Goal: Task Accomplishment & Management: Manage account settings

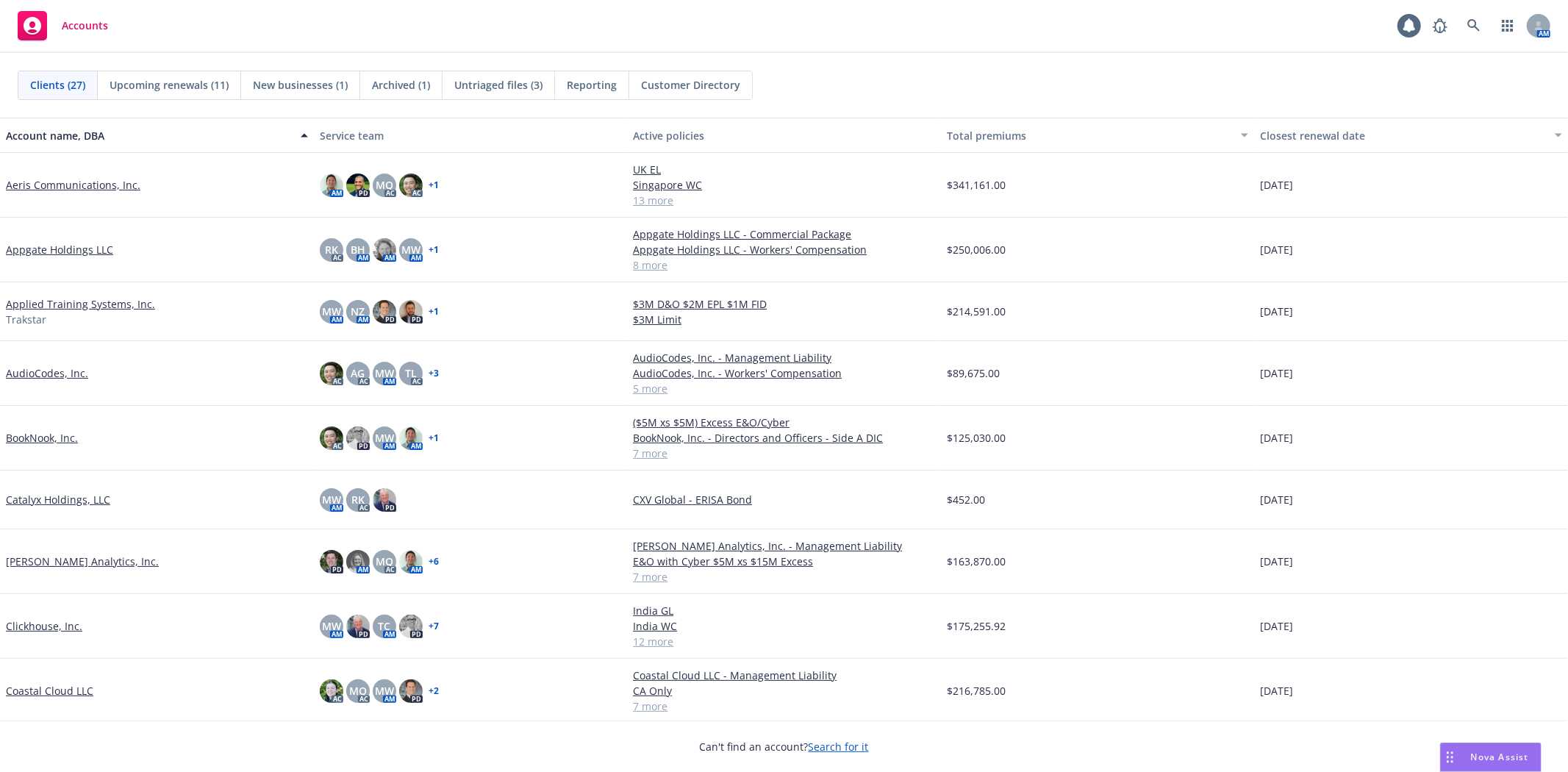
click at [1230, 61] on div "Clients (27) Upcoming renewals (11) New businesses (1) Archived (1) Untriaged f…" at bounding box center [784, 85] width 1568 height 65
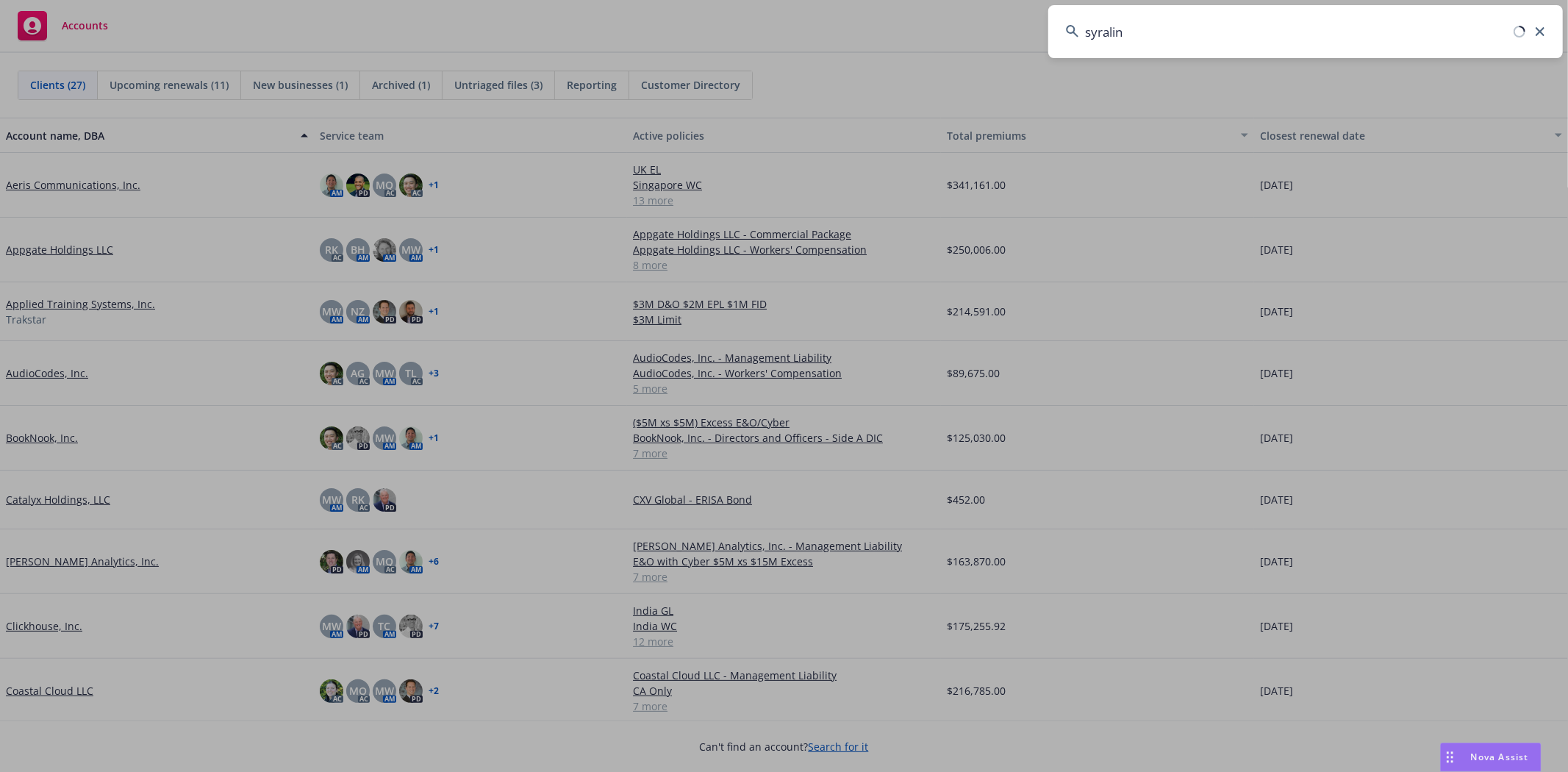
type input "syralink"
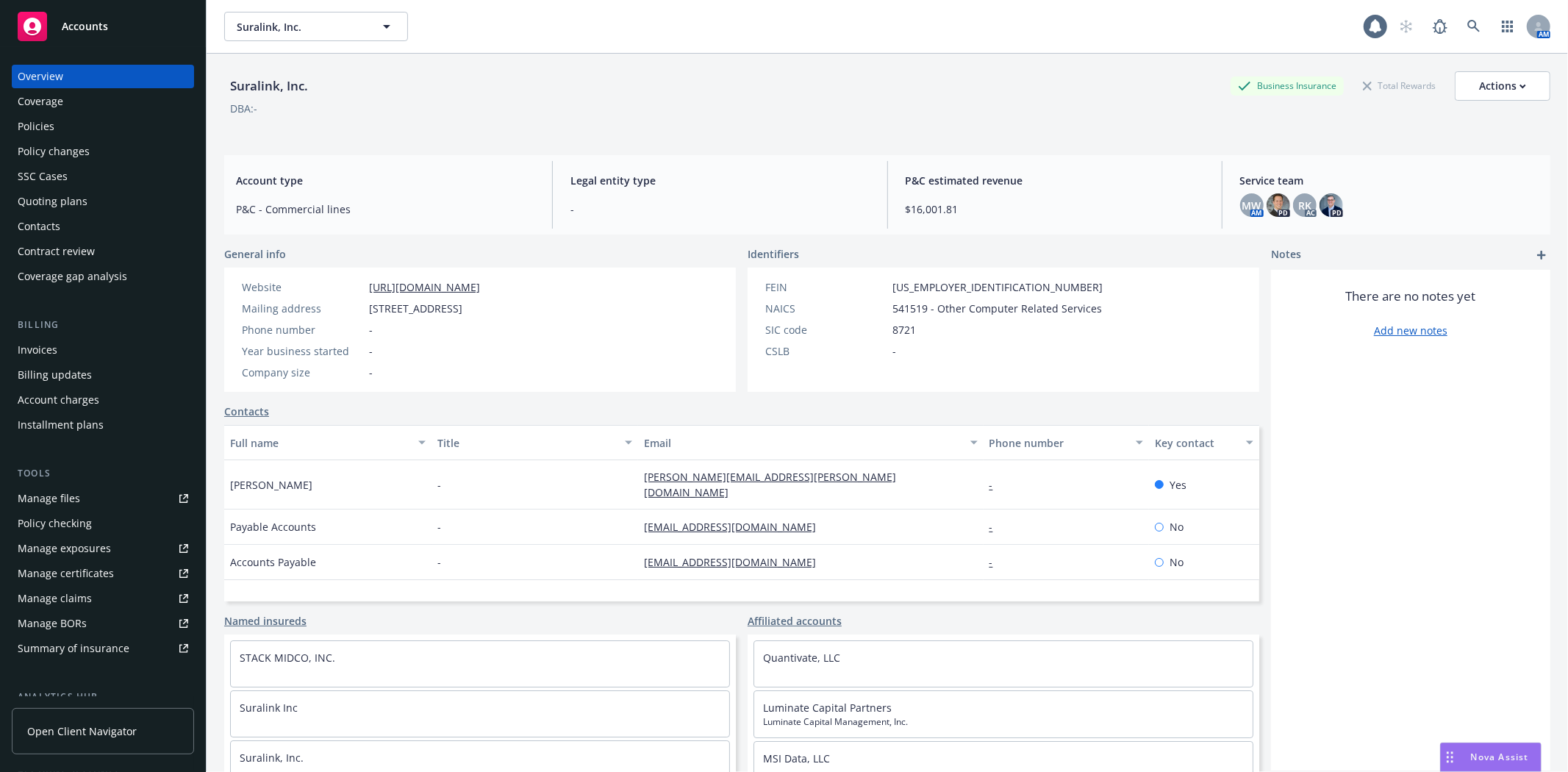
click at [43, 134] on div "Policies" at bounding box center [36, 127] width 37 height 24
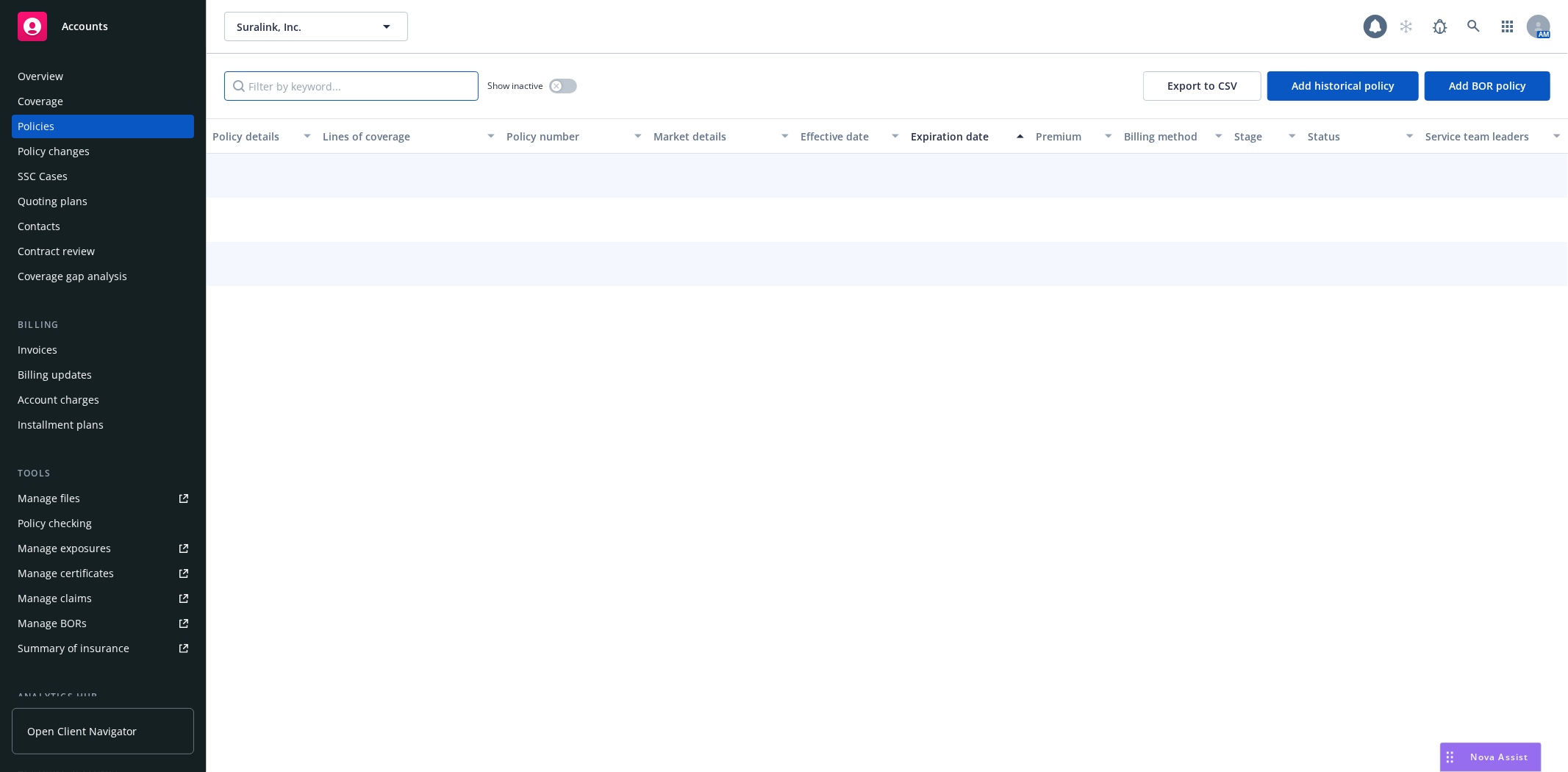
click at [340, 86] on input "Filter by keyword..." at bounding box center [351, 86] width 254 height 30
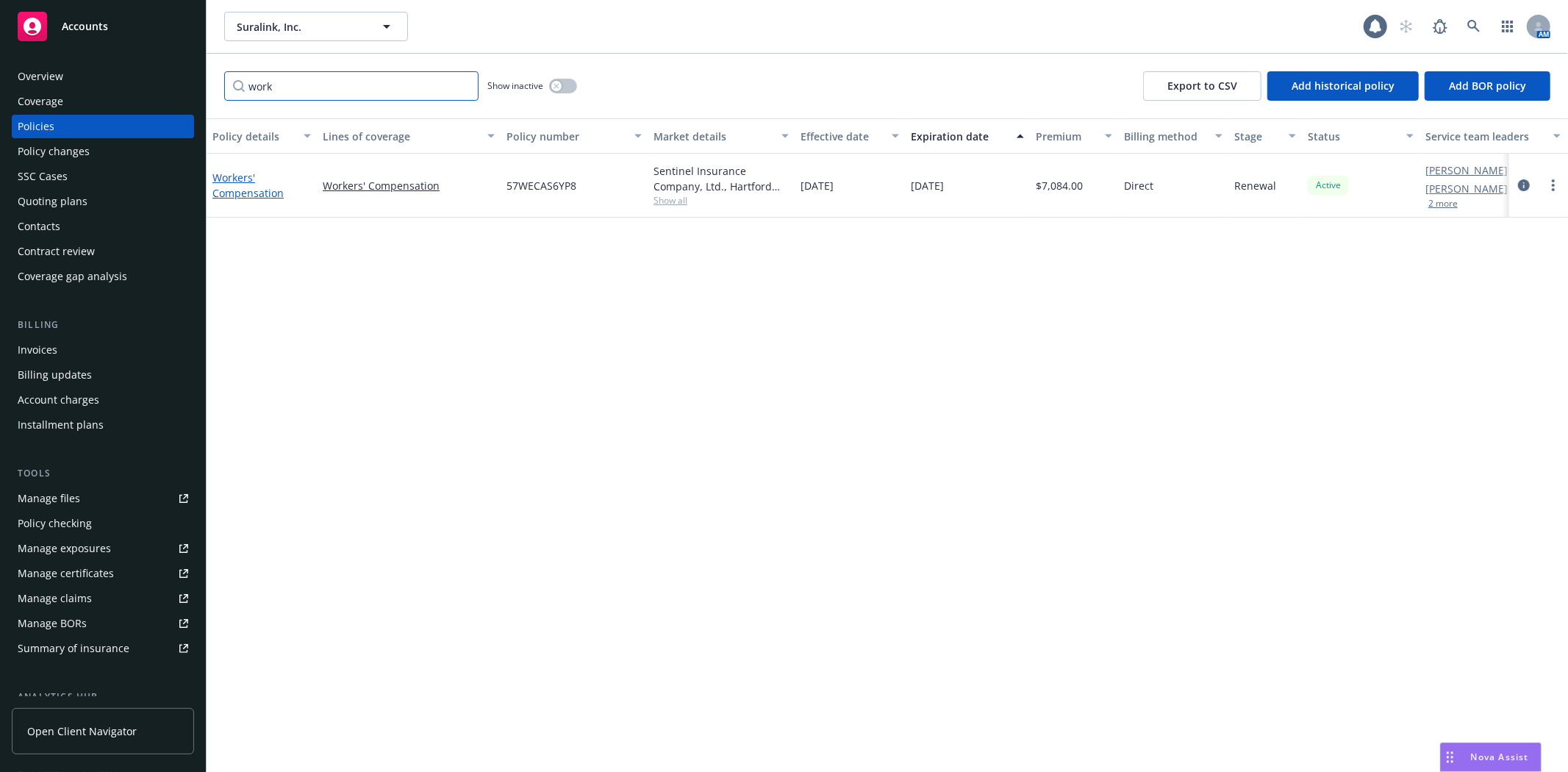
type input "work"
click at [254, 193] on link "Workers' Compensation" at bounding box center [248, 185] width 72 height 30
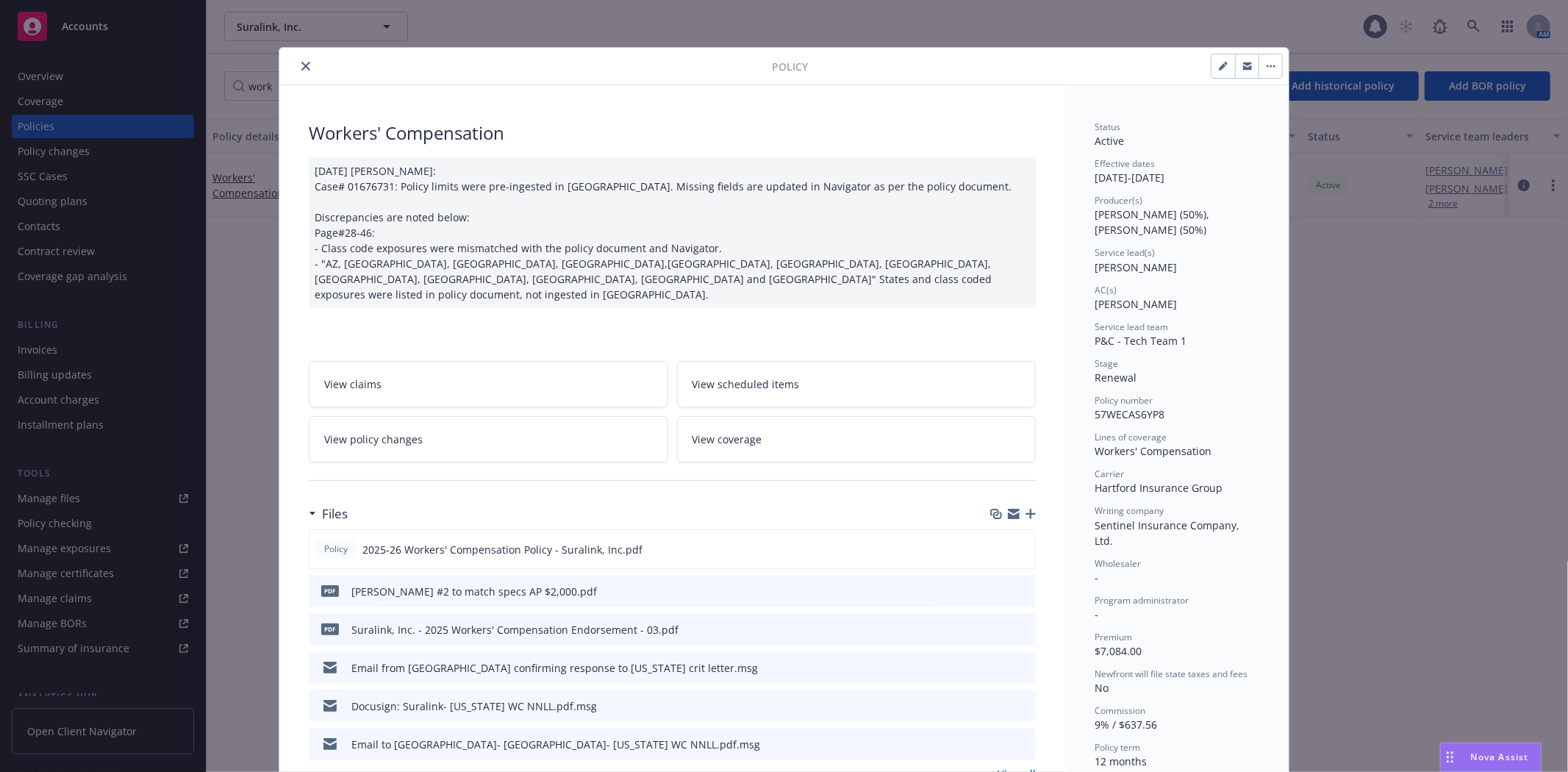
click at [1022, 624] on icon "preview file" at bounding box center [1022, 629] width 14 height 10
click at [1015, 624] on icon "preview file" at bounding box center [1022, 629] width 14 height 10
click at [1008, 509] on icon "button" at bounding box center [1014, 511] width 12 height 5
click at [306, 67] on button "close" at bounding box center [305, 66] width 18 height 18
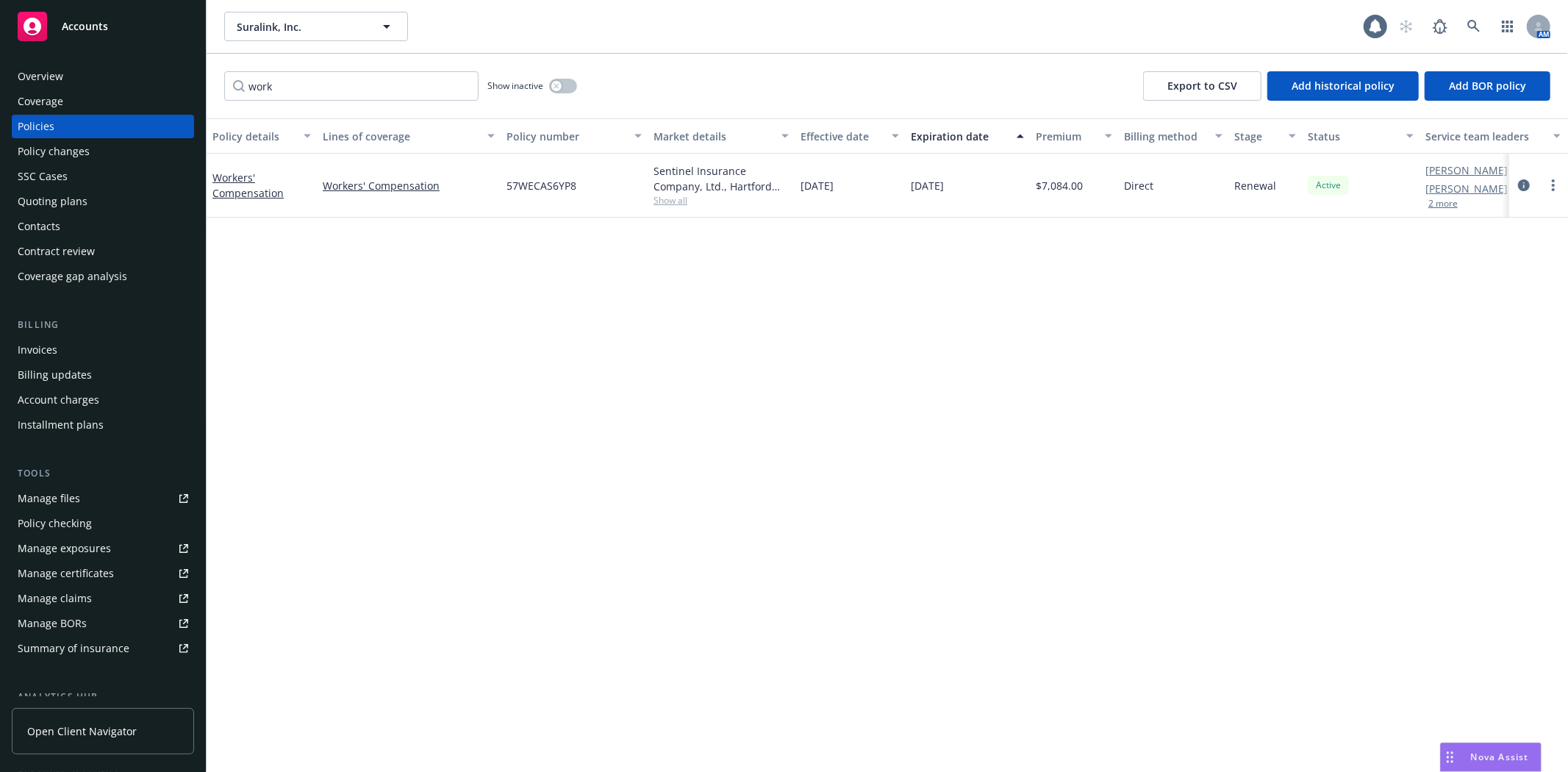
click at [63, 494] on div "Manage files" at bounding box center [49, 499] width 62 height 24
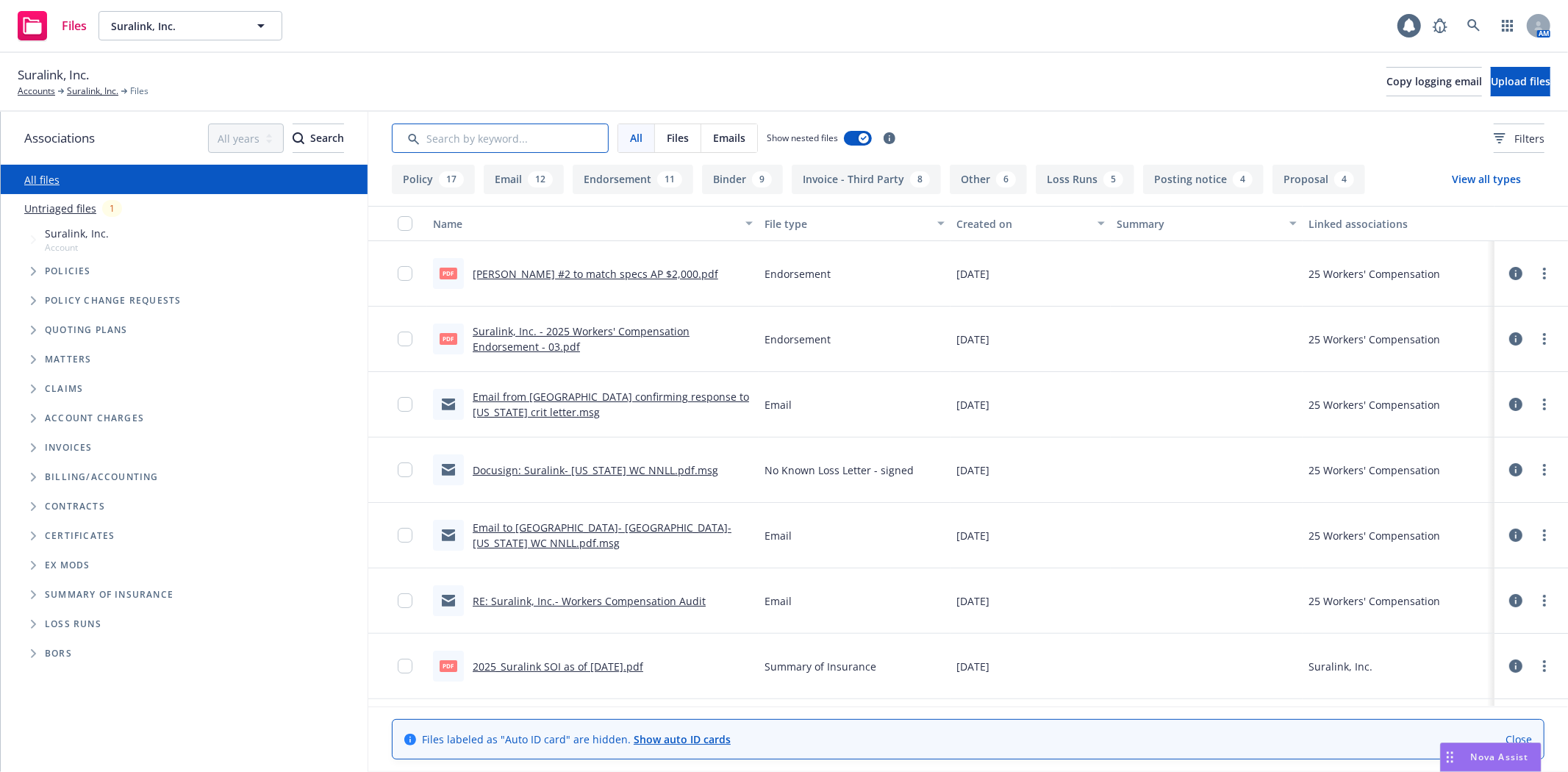
click at [504, 137] on input "Search by keyword..." at bounding box center [500, 138] width 217 height 30
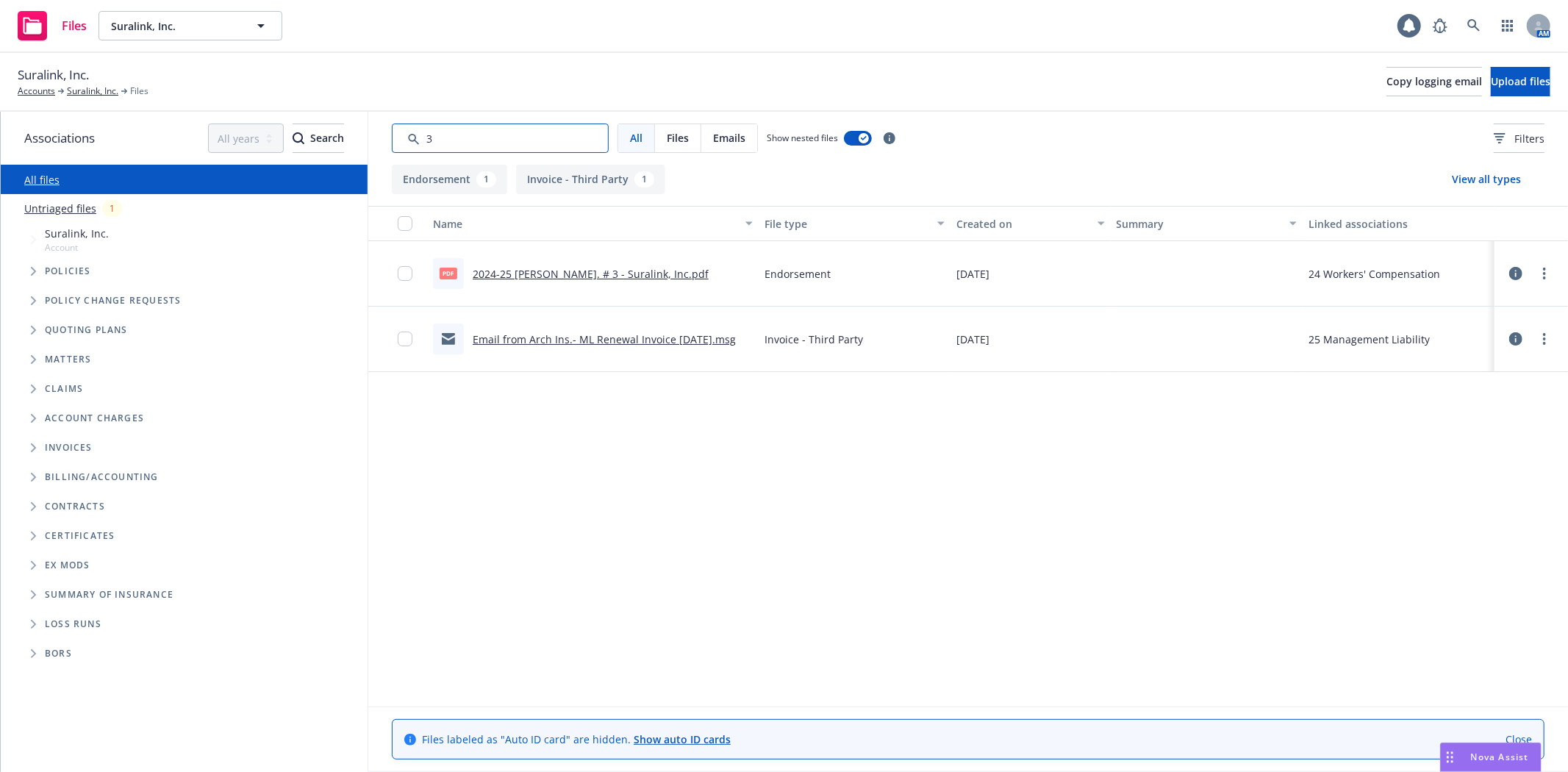
type input "3"
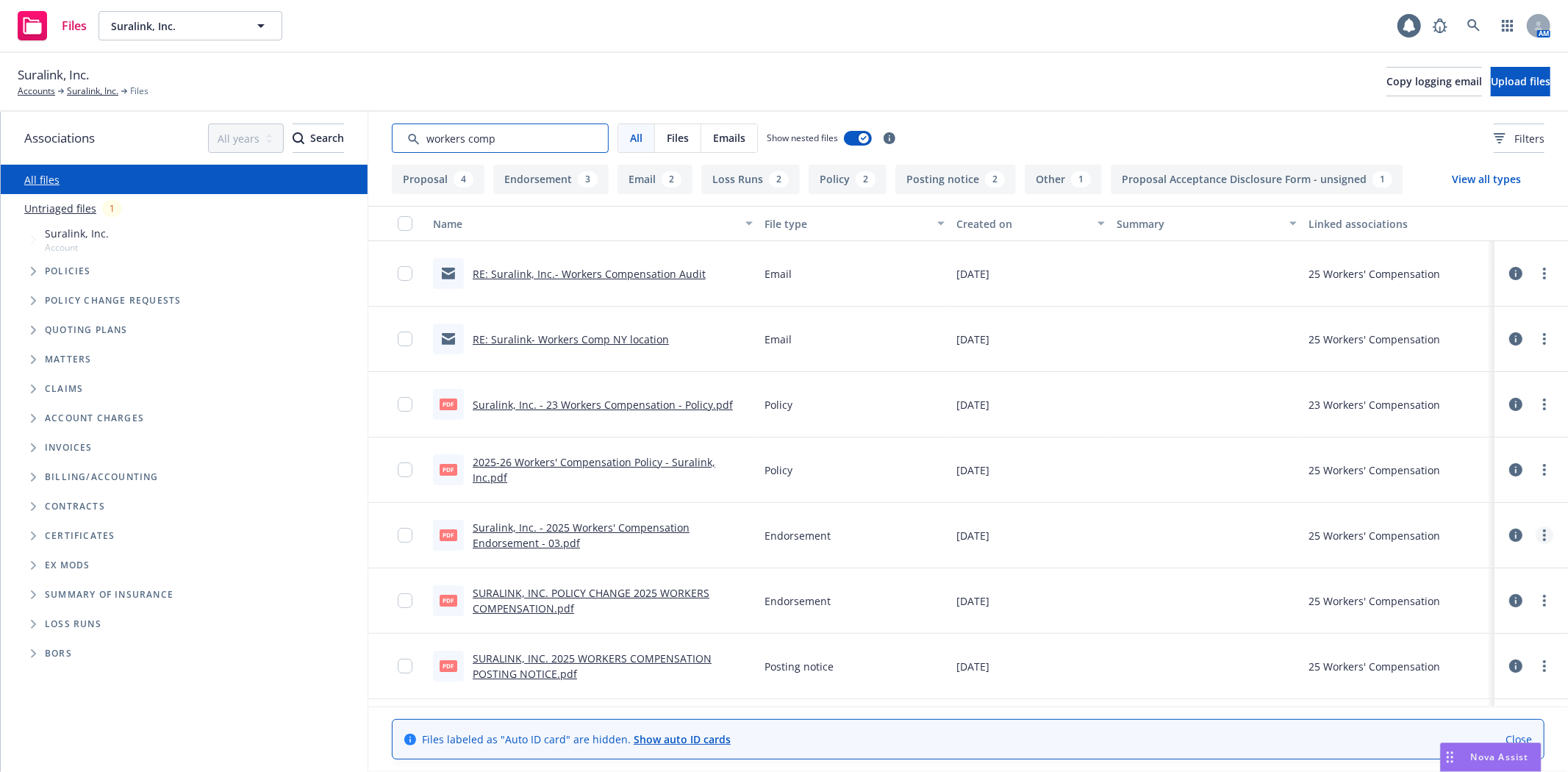
type input "workers comp"
click at [1536, 534] on link "more" at bounding box center [1544, 535] width 18 height 18
click at [1460, 622] on link "Edit" at bounding box center [1467, 624] width 146 height 30
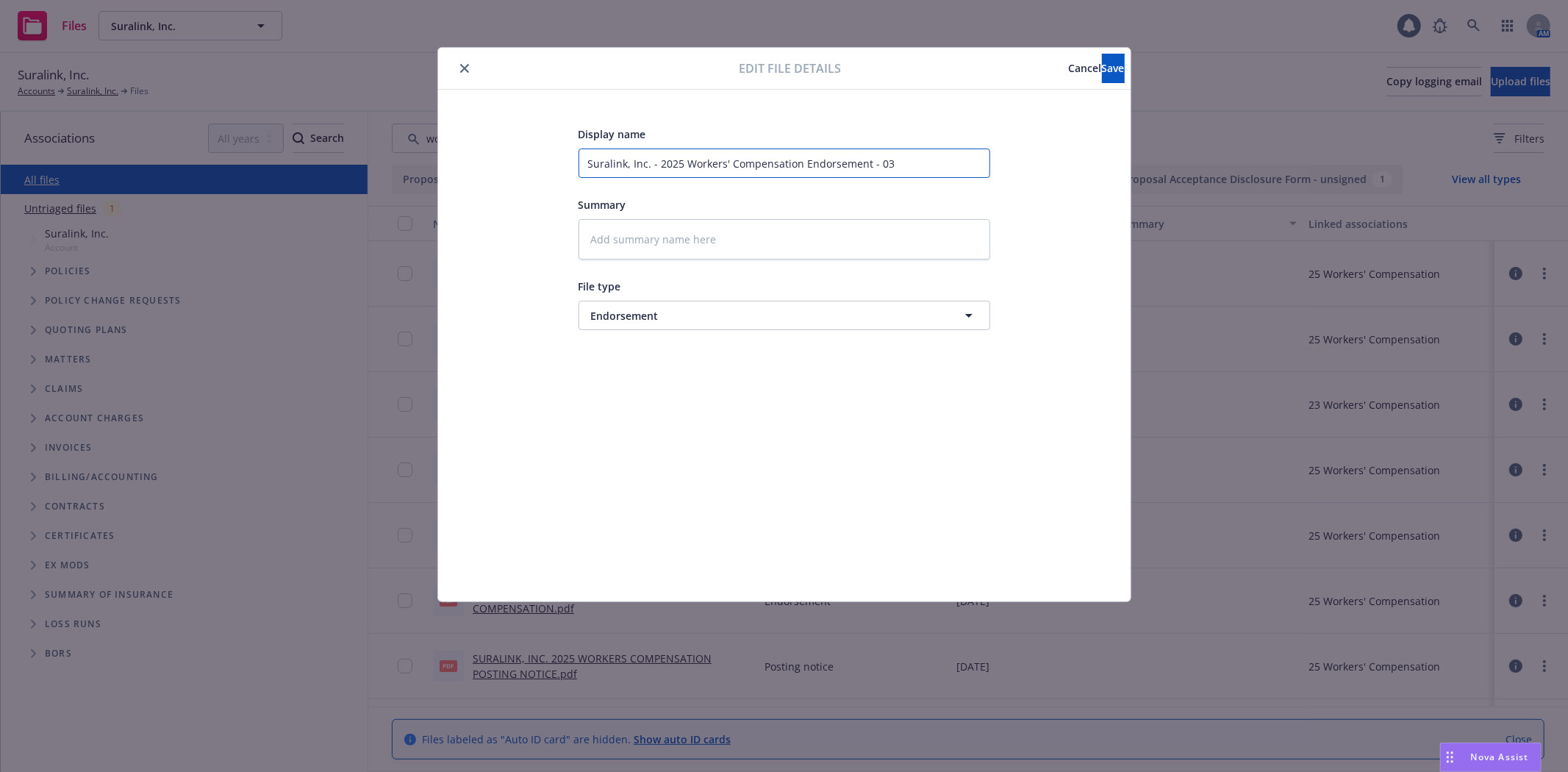
click at [920, 160] on input "Suralink, Inc. - 2025 Workers' Compensation Endorsement - 03" at bounding box center [785, 163] width 412 height 30
type textarea "x"
type input "Suralink, Inc. - 2025 Workers' Compensation Endorsement - 03-"
type textarea "x"
type input "Suralink, Inc. - 2025 Workers' Compensation Endorsement - 03-"
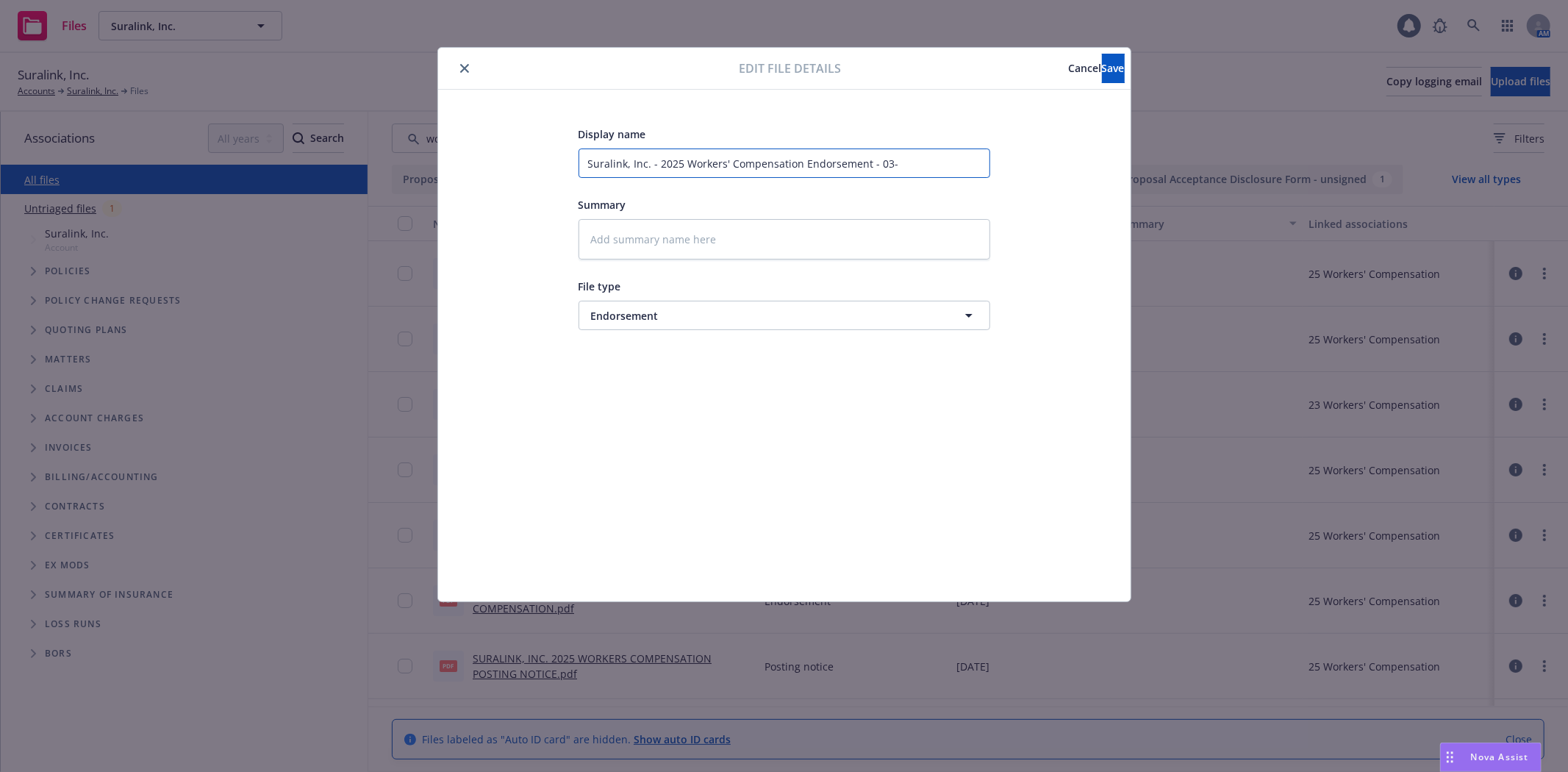
type textarea "x"
type input "Suralink, Inc. - 2025 Workers' Compensation Endorsement - 03- A"
type textarea "x"
type input "Suralink, Inc. - 2025 Workers' Compensation Endorsement - 03- Ad"
type textarea "x"
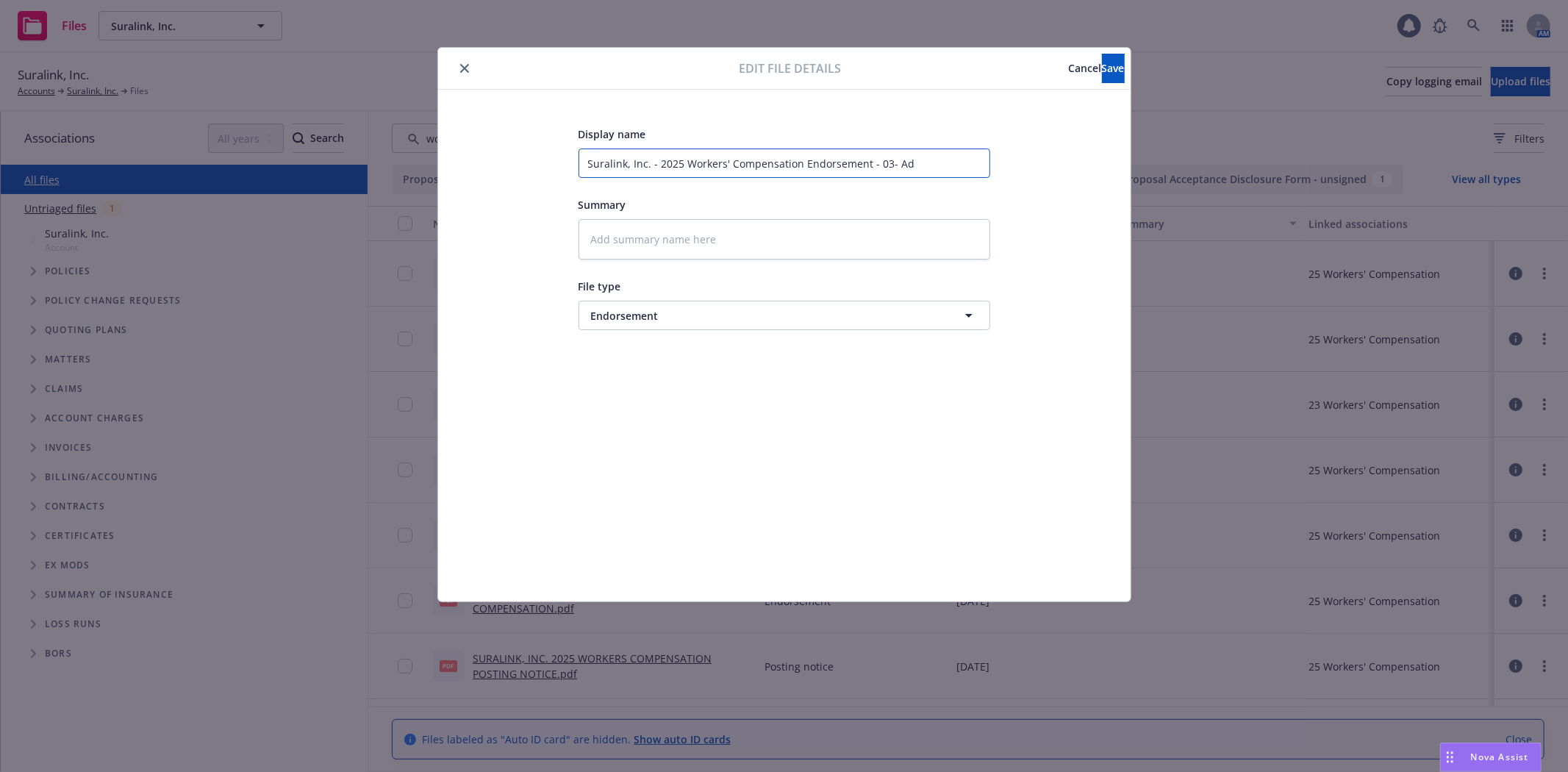
type input "Suralink, Inc. - 2025 Workers' Compensation Endorsement - 03- Add"
type textarea "x"
type input "Suralink, Inc. - 2025 Workers' Compensation Endorsement - 03- Addi"
type textarea "x"
type input "Suralink, Inc. - 2025 Workers' Compensation Endorsement - 03- Addin"
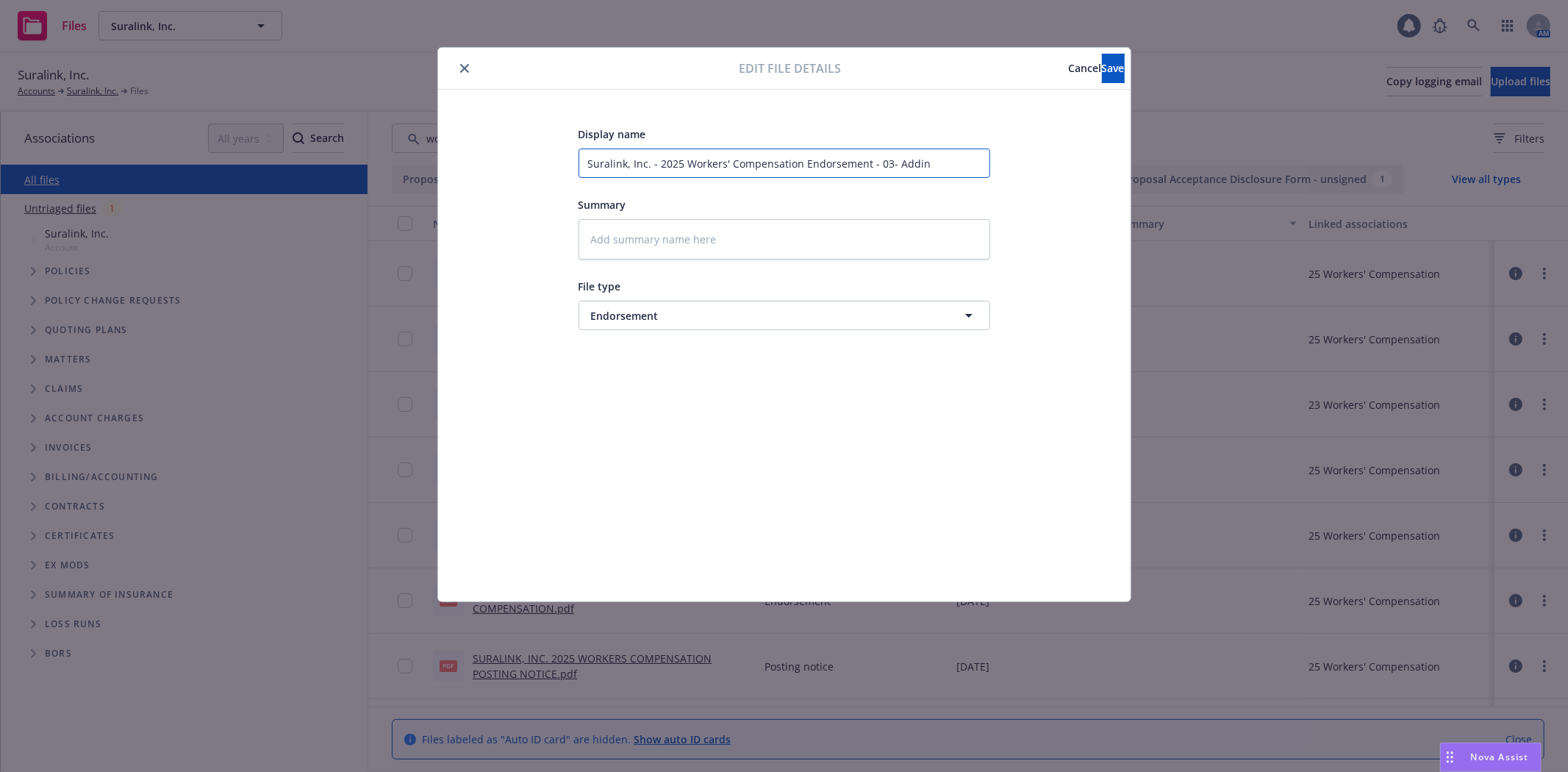
type textarea "x"
type input "Suralink, Inc. - 2025 Workers' Compensation Endorsement - 03- Adding"
type textarea "x"
type input "Suralink, Inc. - 2025 Workers' Compensation Endorsement - 03- Adding"
type textarea "x"
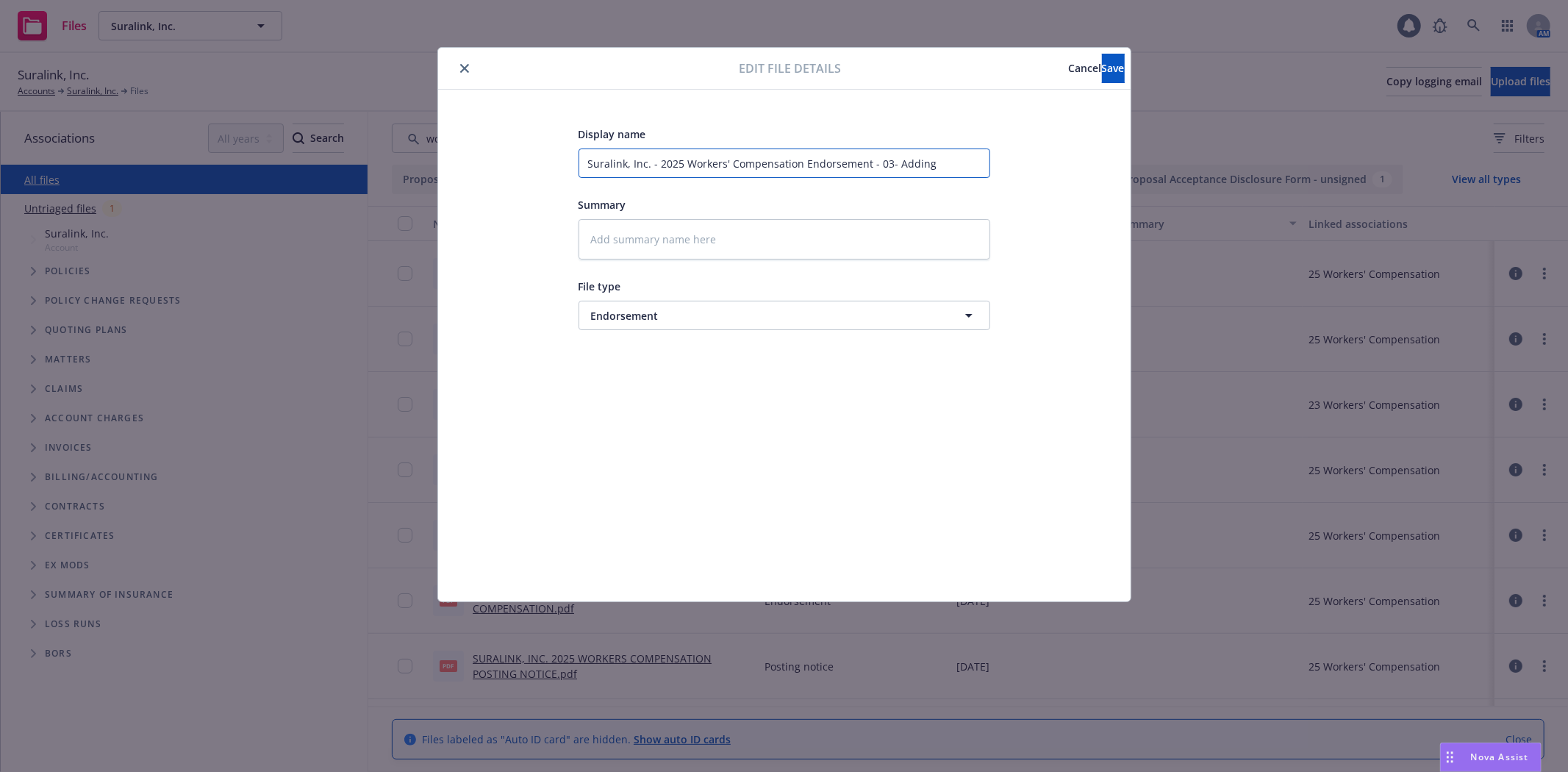
type input "Suralink, Inc. - 2025 Workers' Compensation Endorsement - 03- Adding N"
type textarea "x"
type input "Suralink, Inc. - 2025 Workers' Compensation Endorsement - 03- Adding NY"
type textarea "x"
type input "Suralink, Inc. - 2025 Workers' Compensation Endorsement - 03- Adding NY"
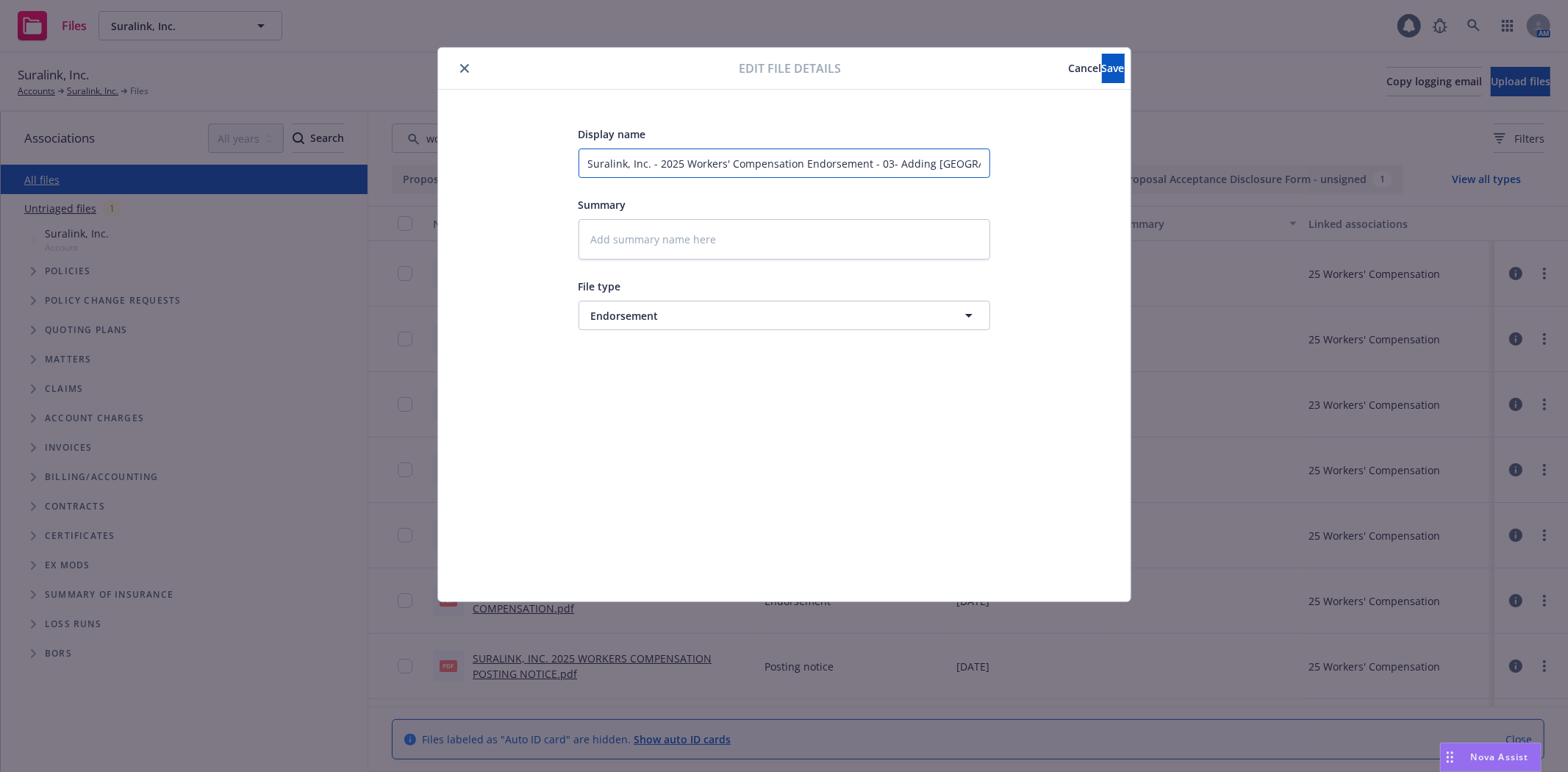
type textarea "x"
type input "Suralink, Inc. - 2025 Workers' Compensation Endorsement - 03- Adding NY E"
type textarea "x"
type input "Suralink, Inc. - 2025 Workers' Compensation Endorsement - 03- Adding NY EE"
click at [1103, 76] on button "Save" at bounding box center [1113, 68] width 23 height 30
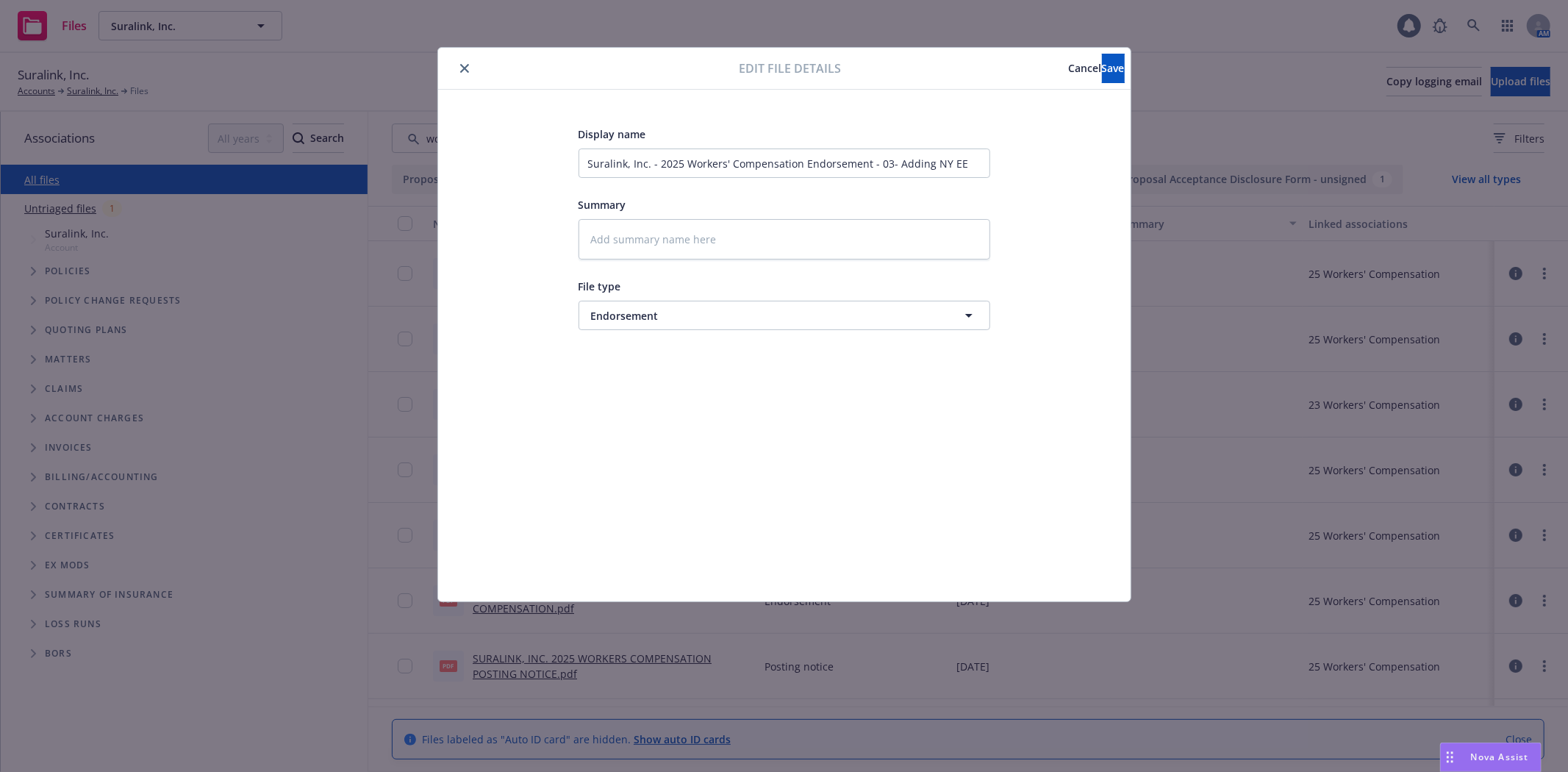
type textarea "x"
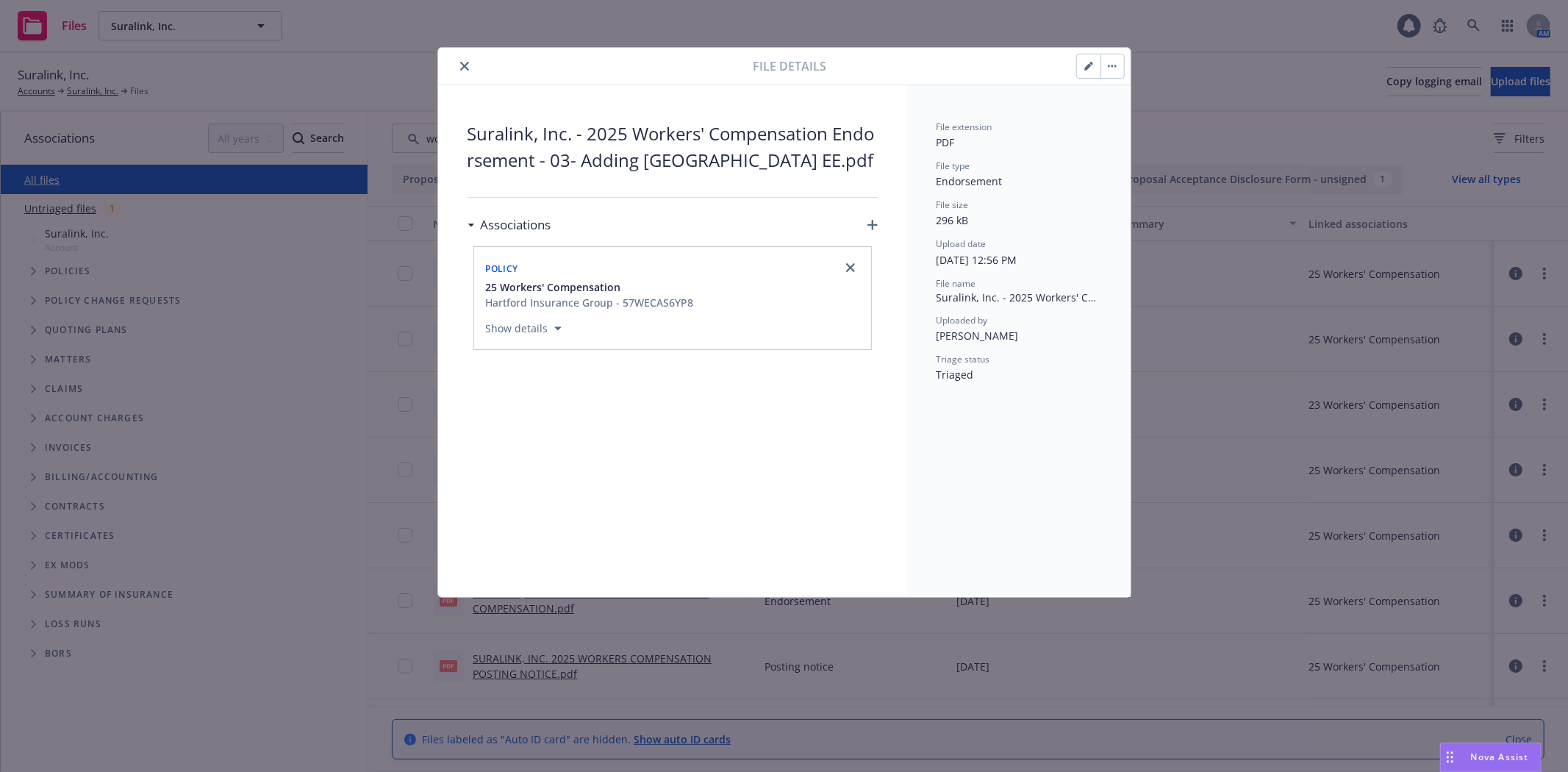
click at [464, 62] on icon "close" at bounding box center [464, 66] width 8 height 8
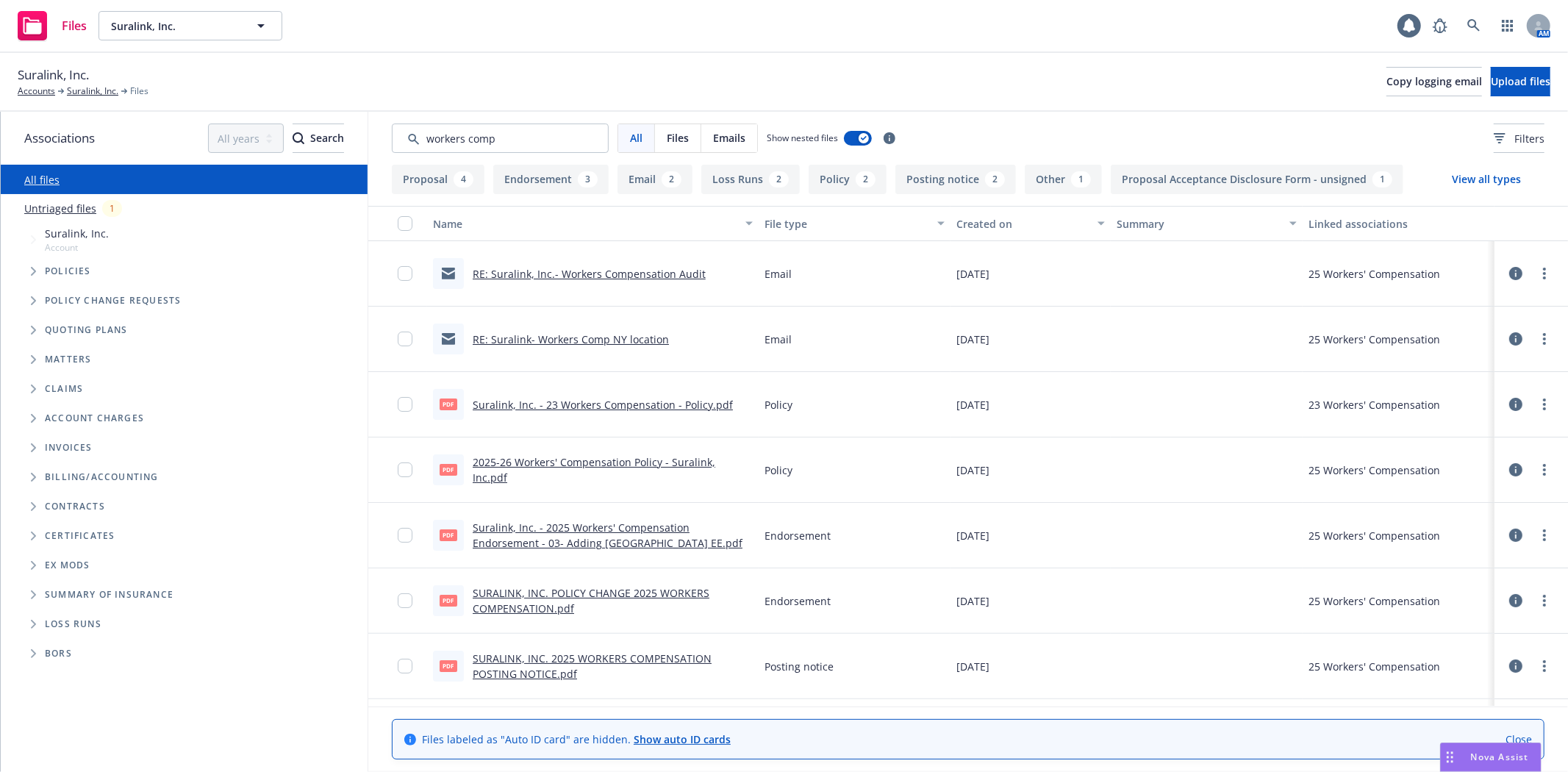
click at [1469, 751] on div "Nova Assist" at bounding box center [1500, 757] width 82 height 13
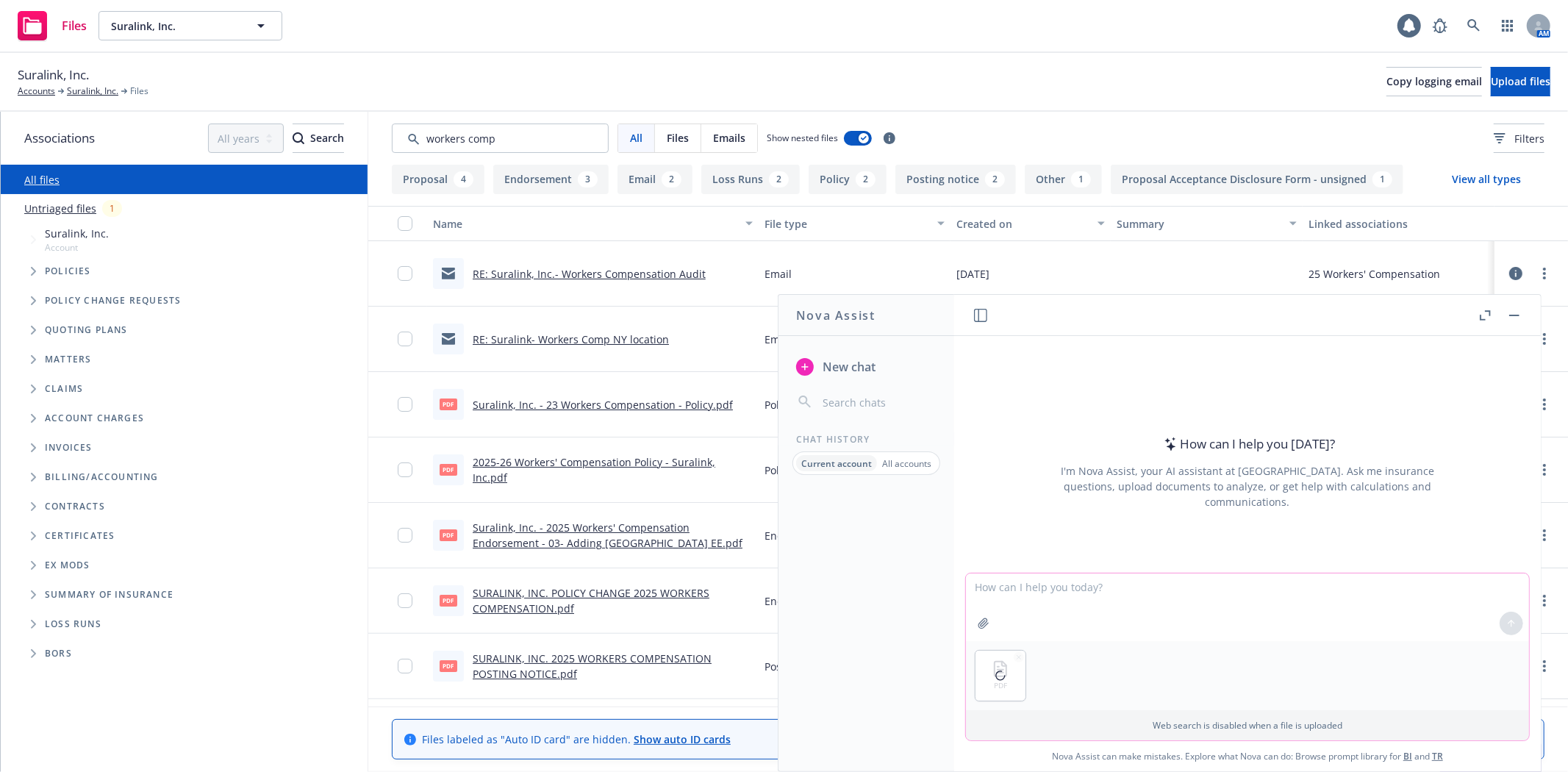
click at [1005, 585] on textarea at bounding box center [1247, 607] width 563 height 67
type textarea "please translate to document"
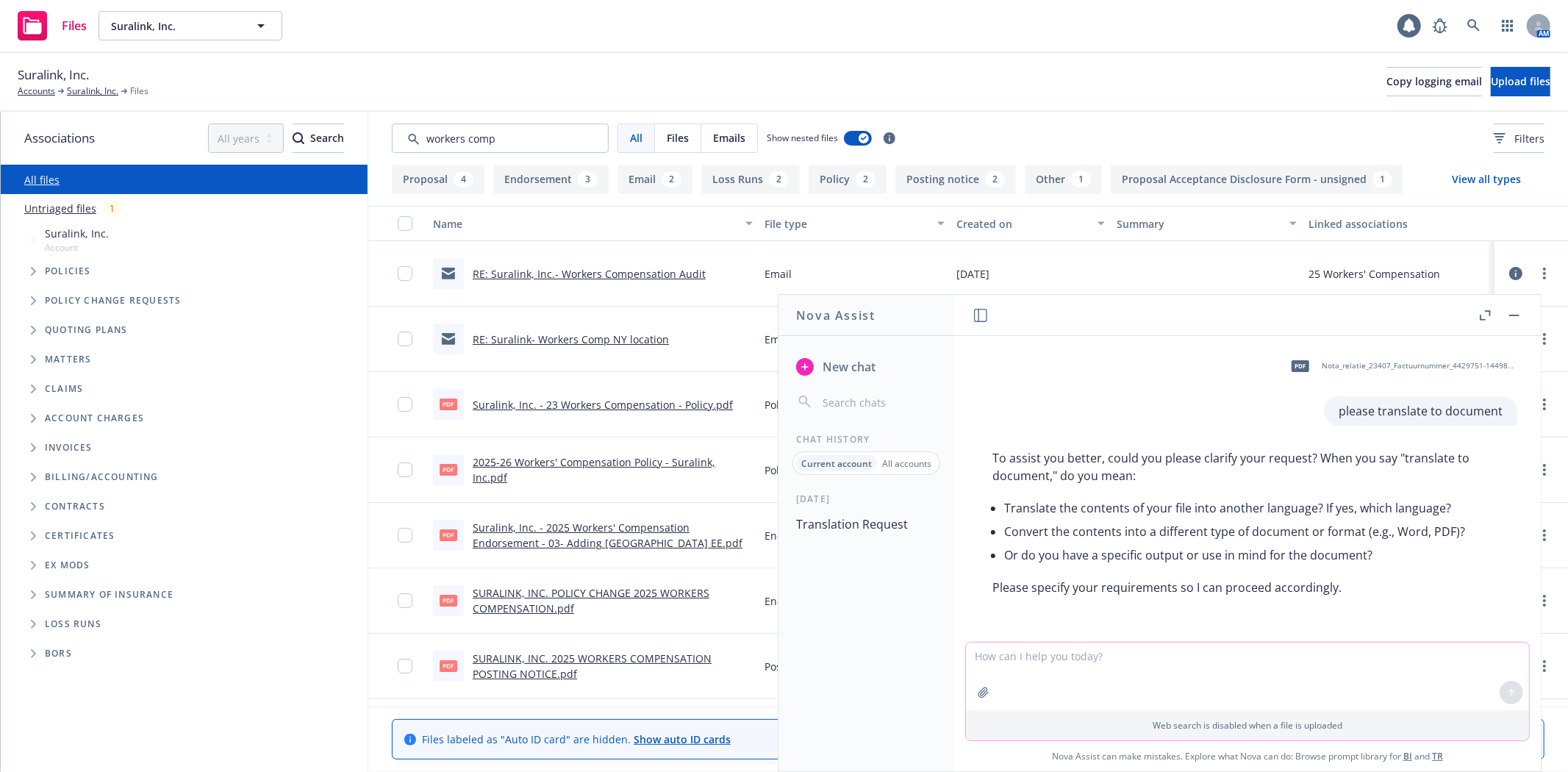
click at [1025, 654] on textarea at bounding box center [1247, 676] width 563 height 67
type textarea "please translate the document to English"
